Goal: Navigation & Orientation: Find specific page/section

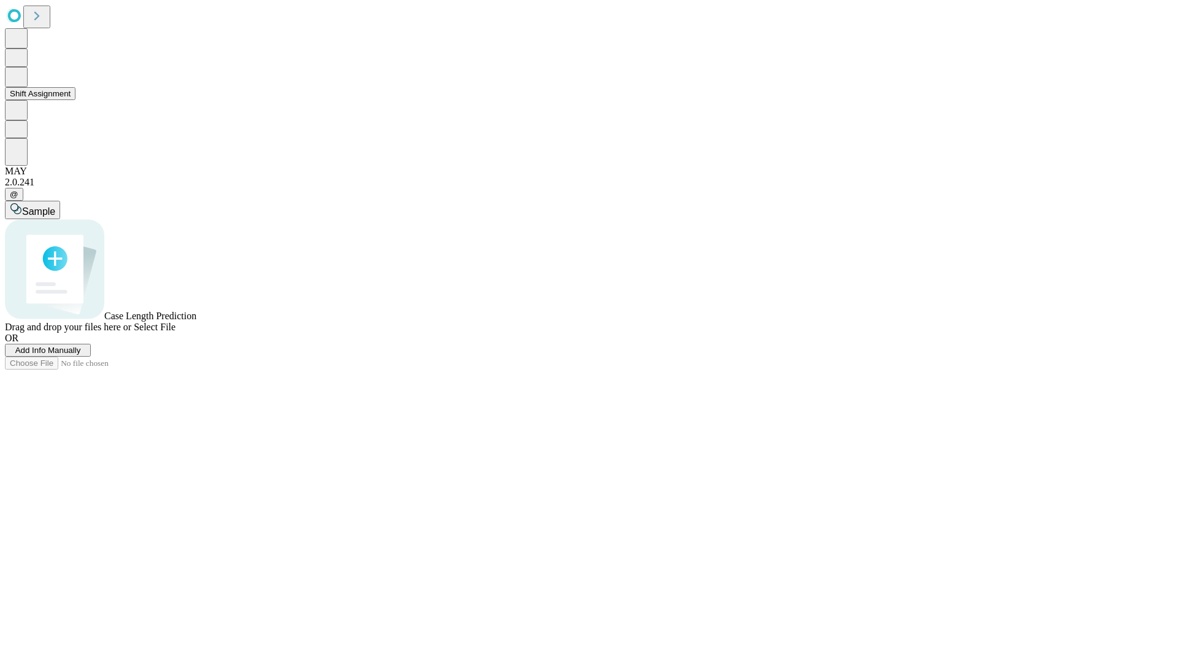
click at [75, 100] on button "Shift Assignment" at bounding box center [40, 93] width 71 height 13
